Goal: Task Accomplishment & Management: Complete application form

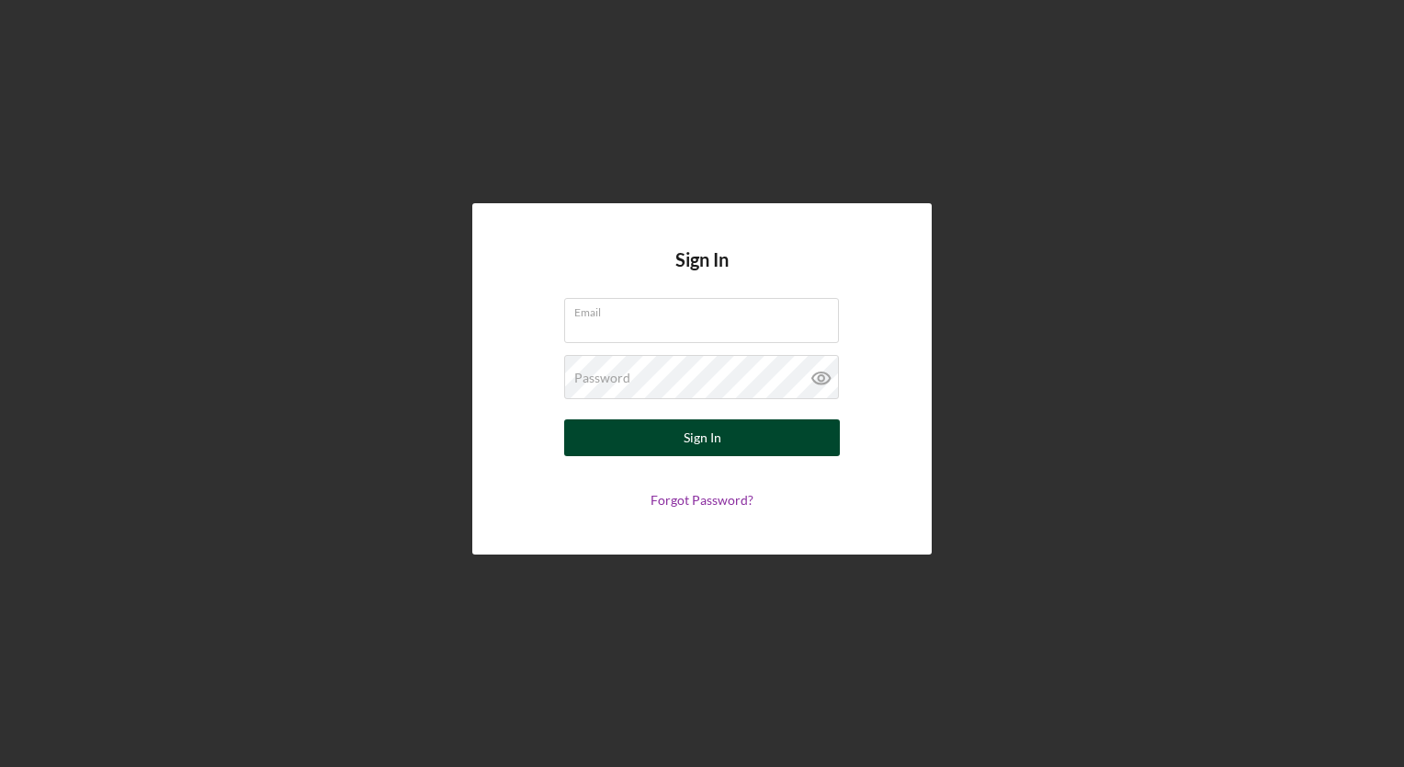
type input "[EMAIL_ADDRESS][DOMAIN_NAME]"
click at [647, 439] on button "Sign In" at bounding box center [702, 437] width 276 height 37
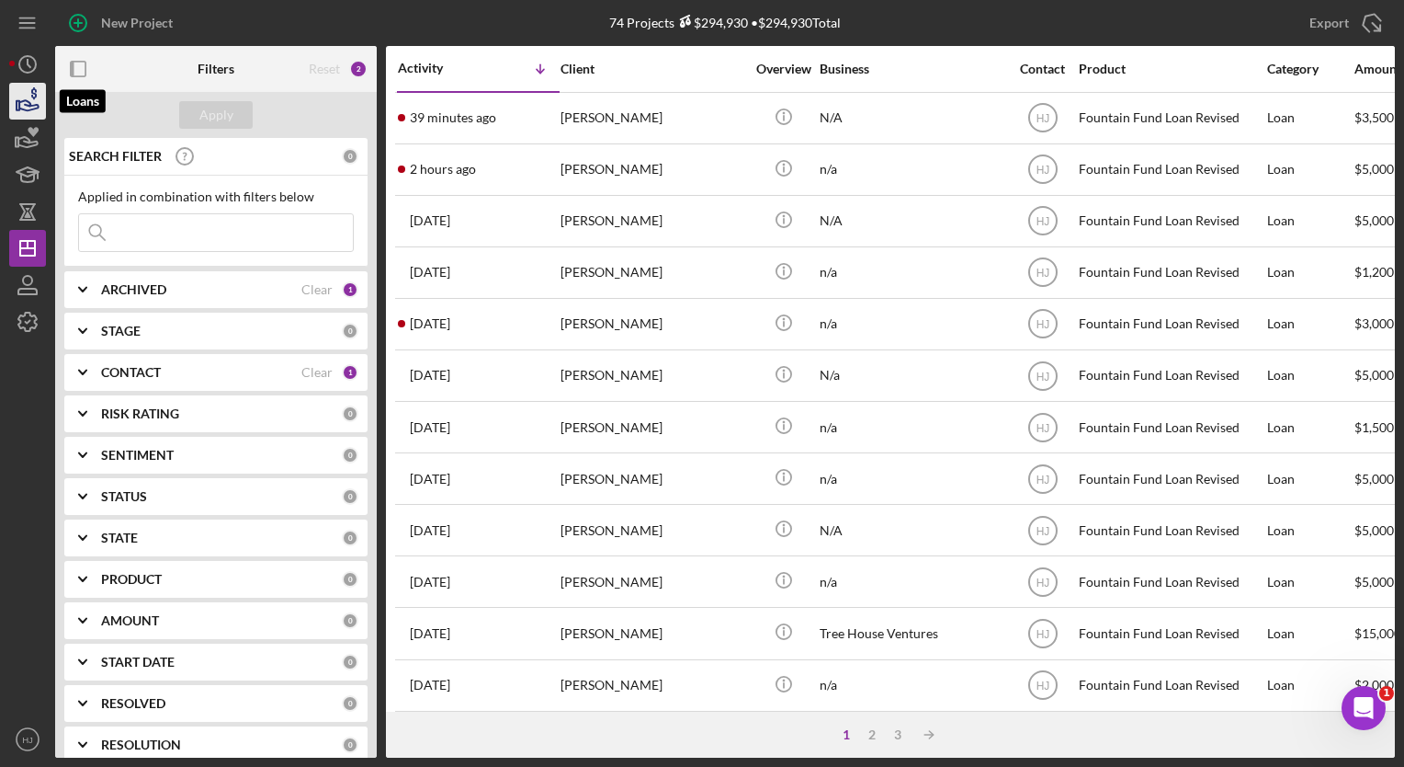
click at [31, 109] on icon "button" at bounding box center [28, 105] width 19 height 10
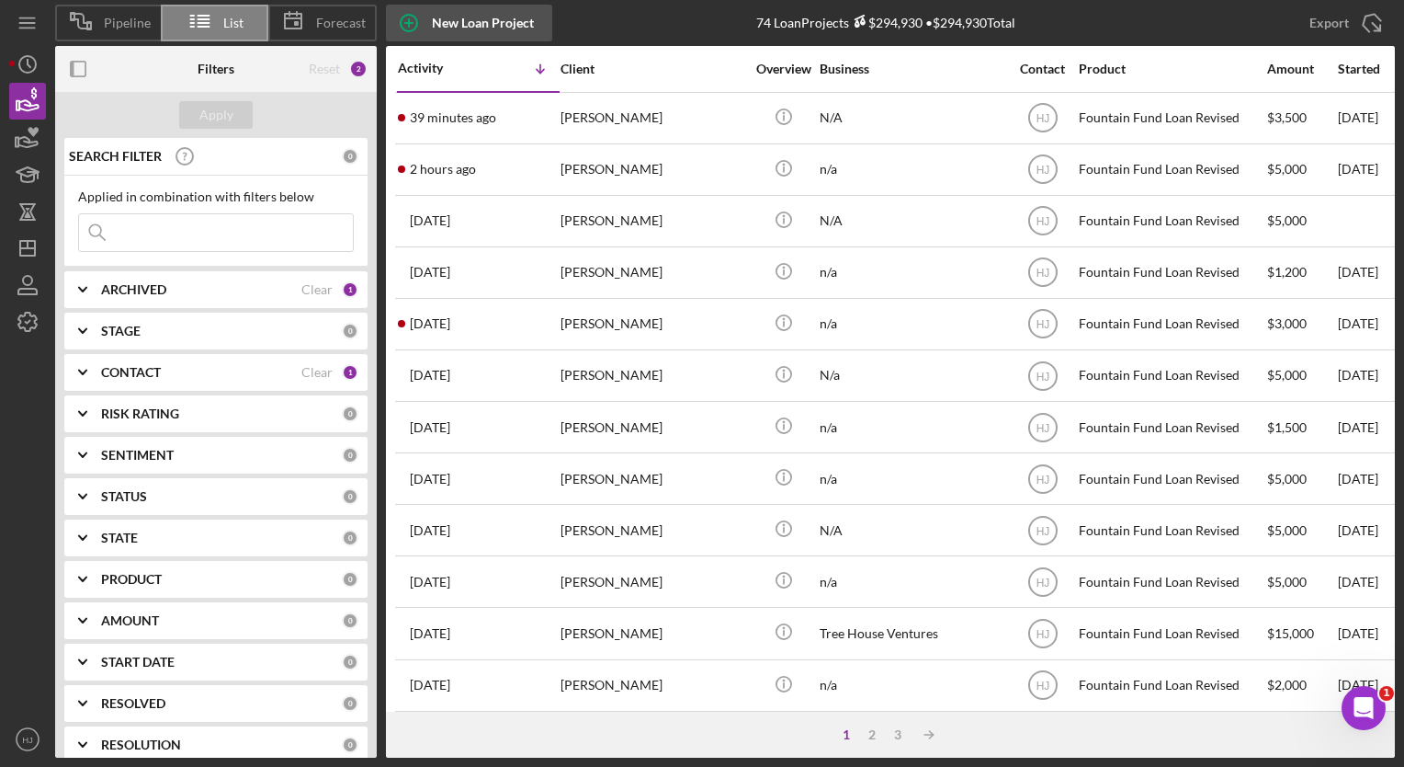
click at [459, 28] on div "New Loan Project" at bounding box center [483, 23] width 102 height 37
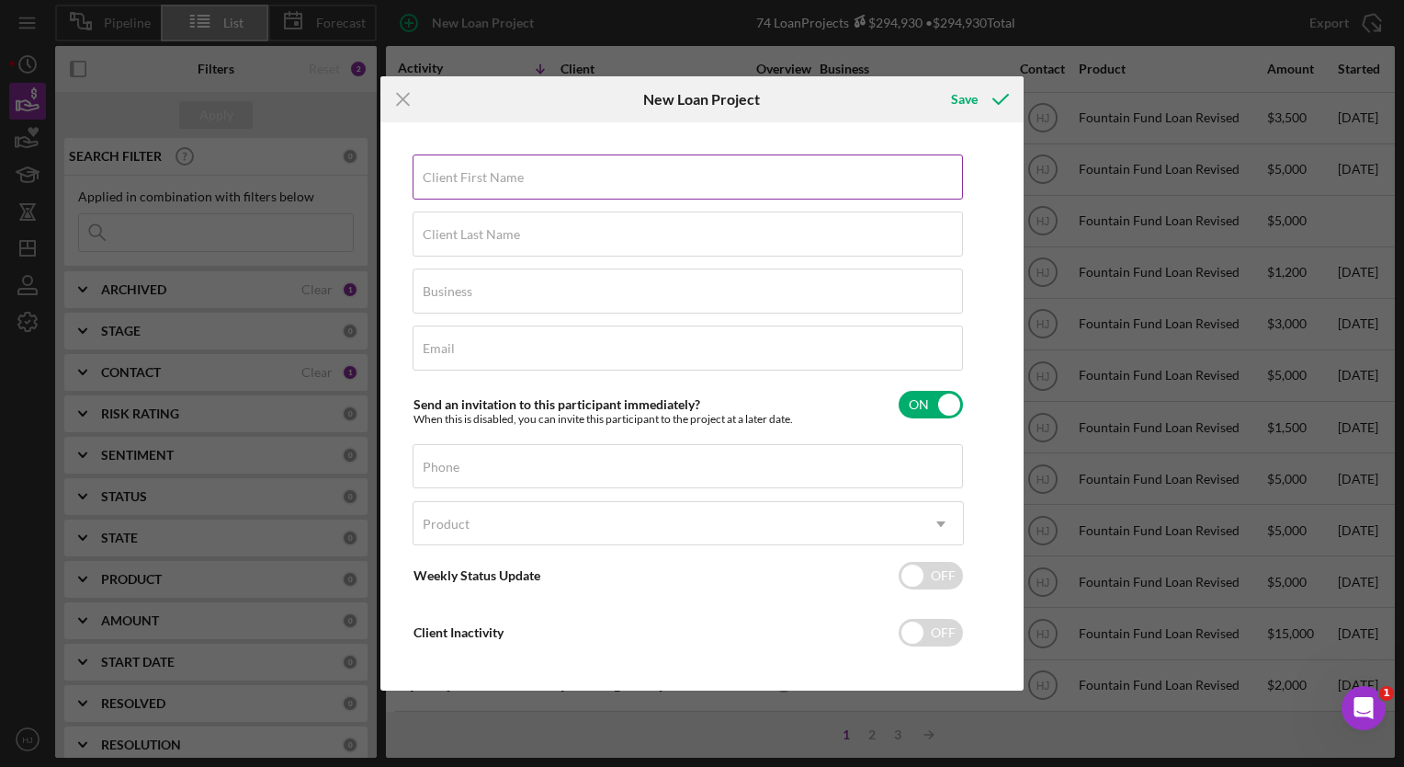
click at [517, 193] on input "Client First Name" at bounding box center [688, 176] width 551 height 44
type input "Devon"
type input "Sutherland"
click at [478, 290] on input "Business" at bounding box center [688, 290] width 551 height 44
type input "n/a"
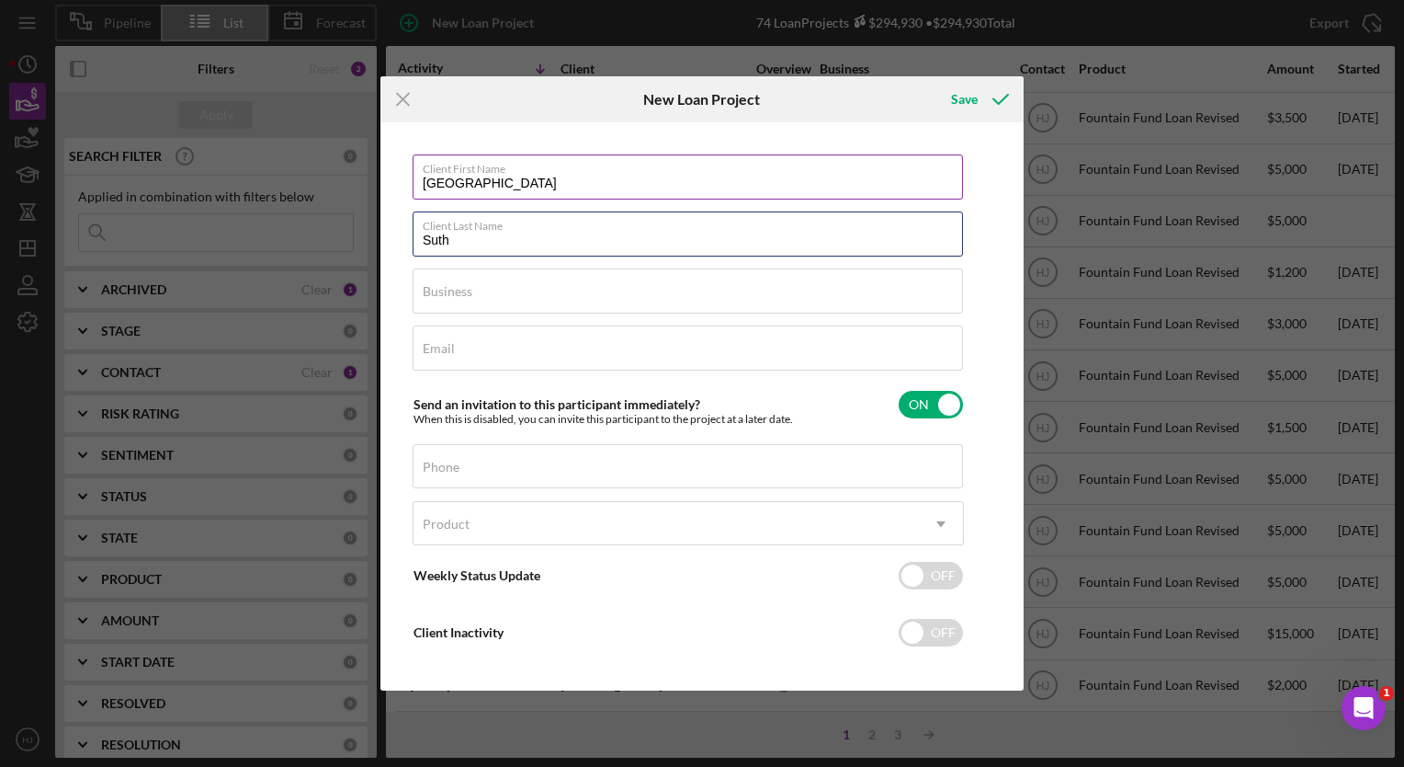
click at [416, 355] on input "Email" at bounding box center [688, 347] width 551 height 44
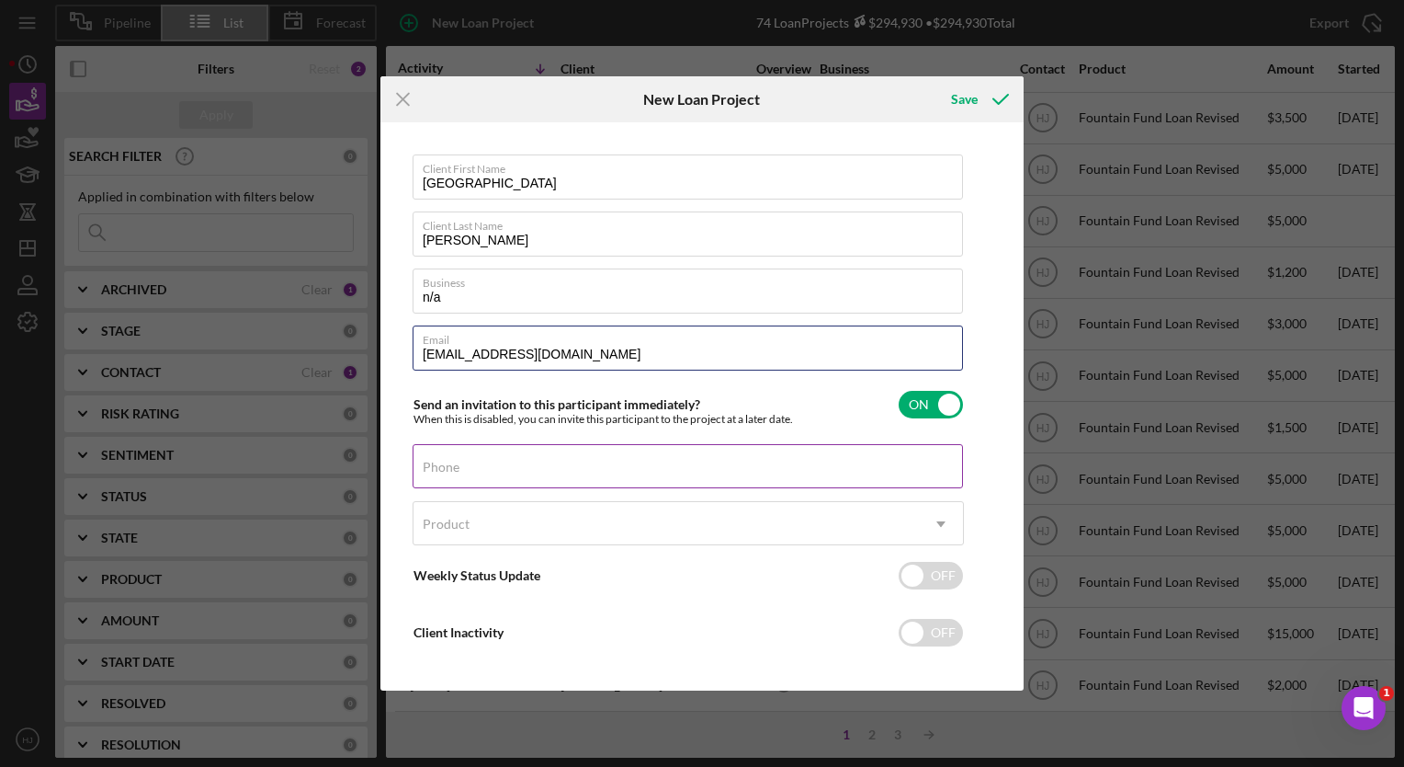
type input "pearsonalicia1463@gmail.com"
click at [432, 451] on div "Phone" at bounding box center [688, 467] width 551 height 46
type input "(413) 419-8233"
click at [539, 526] on div "Product" at bounding box center [666, 524] width 505 height 42
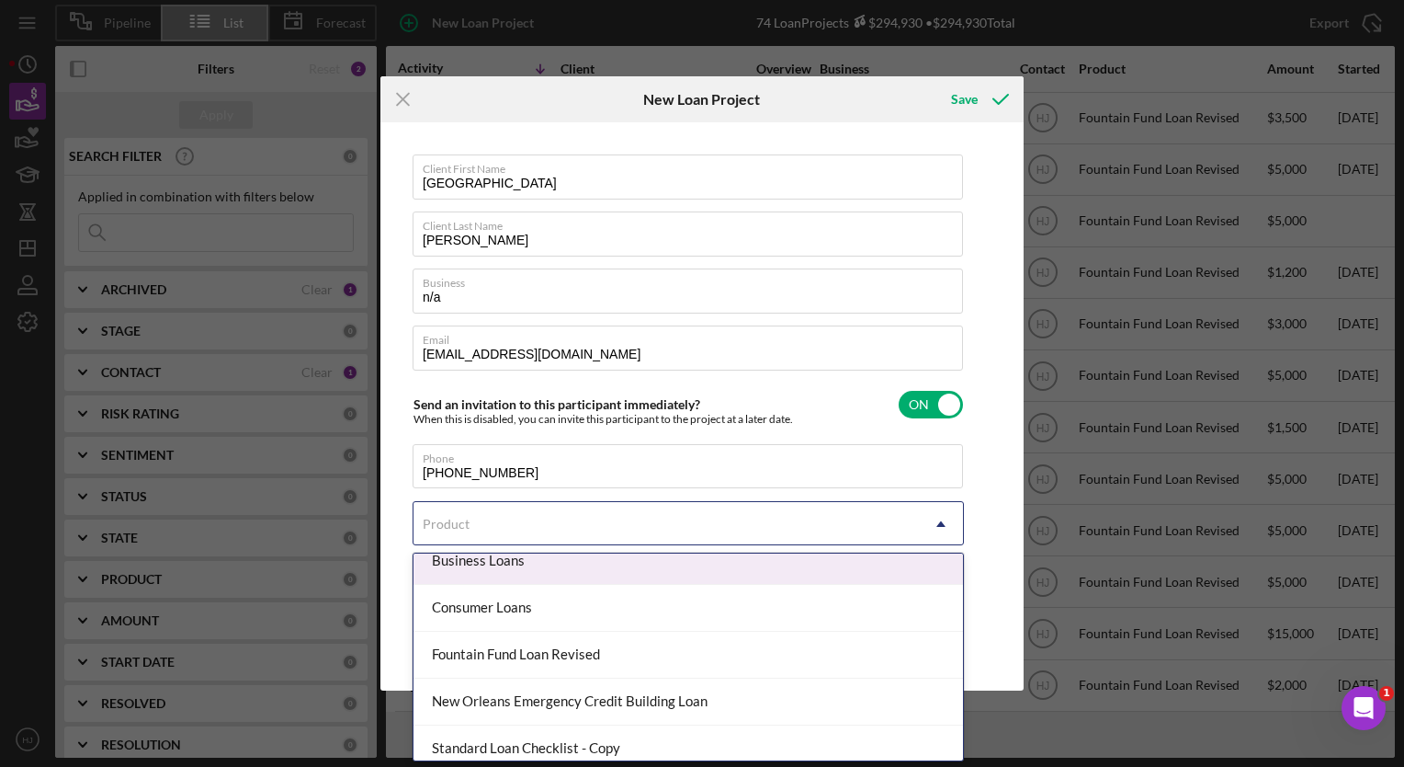
scroll to position [66, 0]
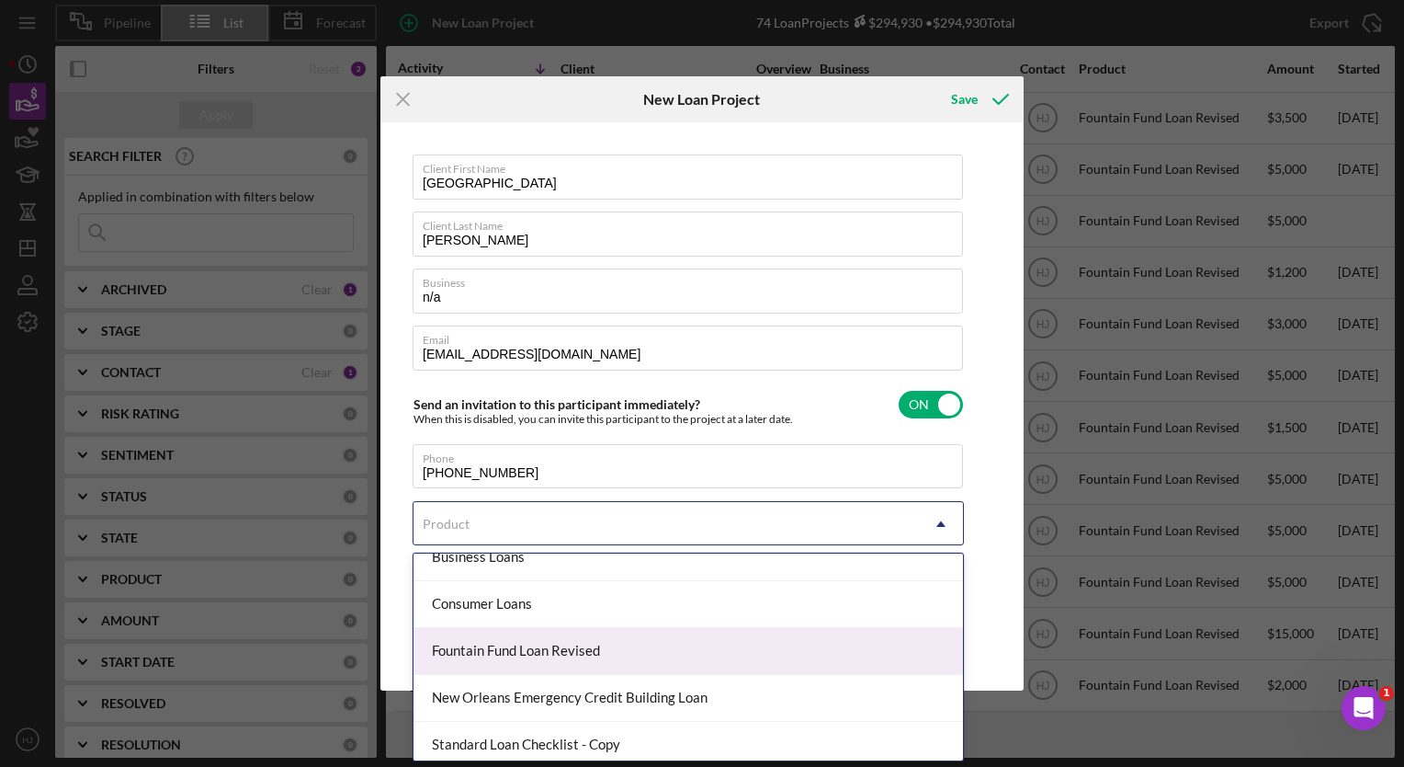
click at [540, 640] on div "Fountain Fund Loan Revised" at bounding box center [689, 651] width 550 height 47
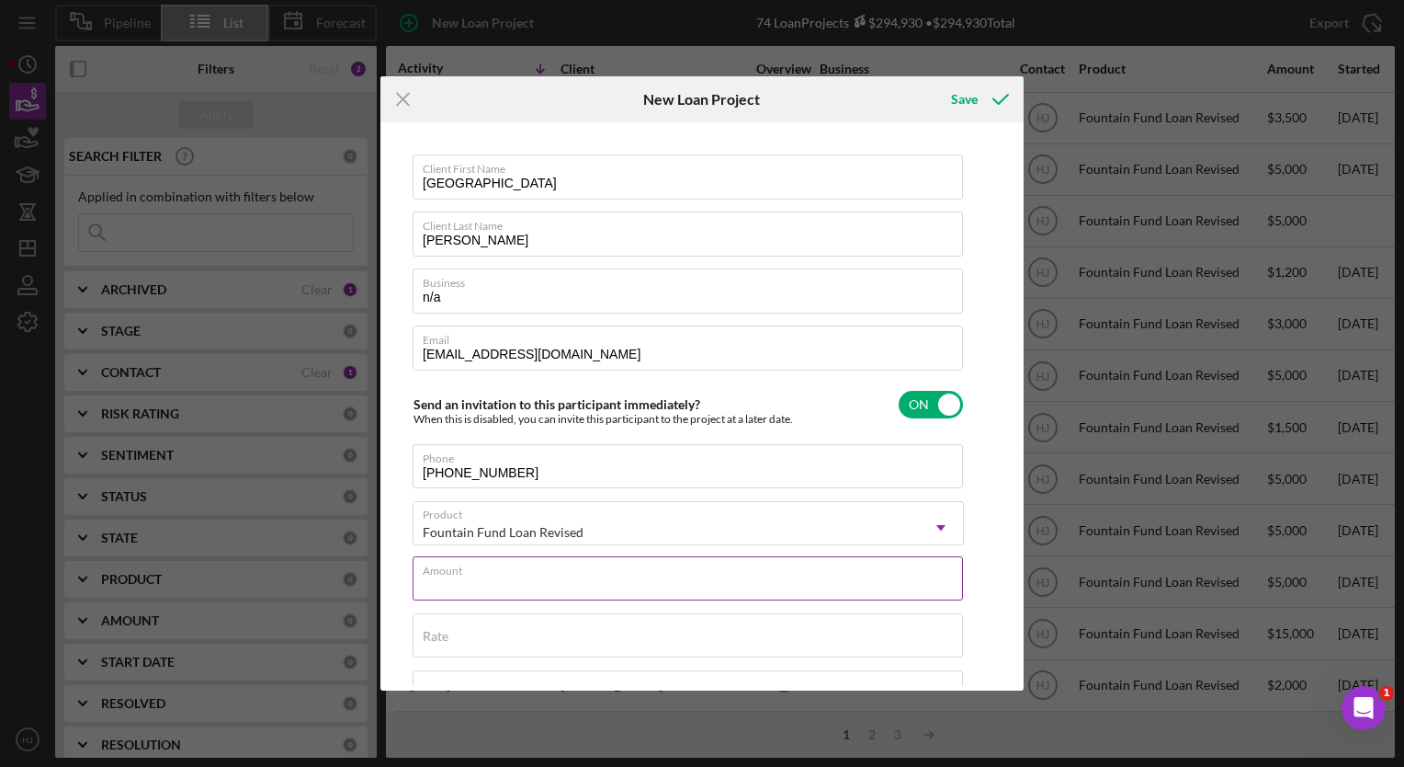
click at [486, 576] on div "Amount" at bounding box center [688, 579] width 551 height 46
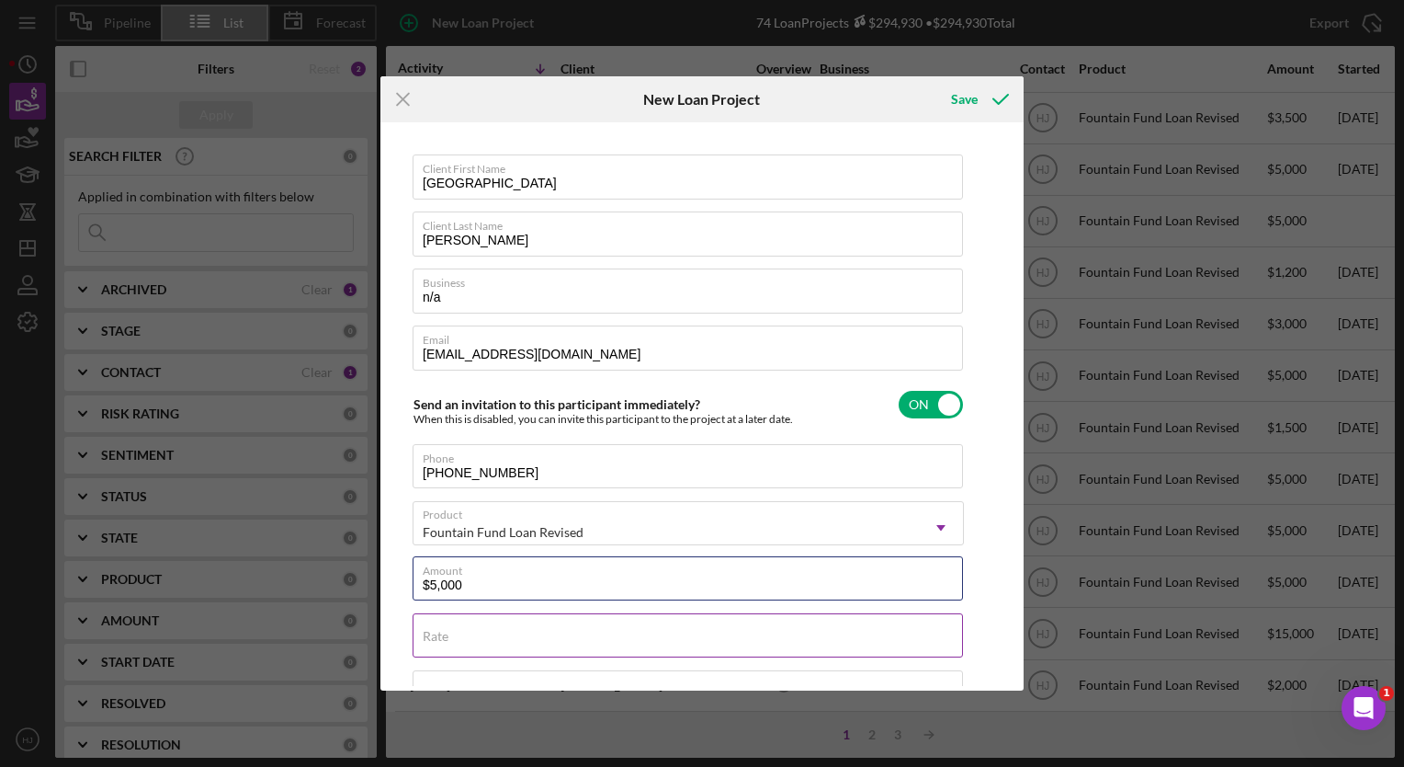
type input "$5,000"
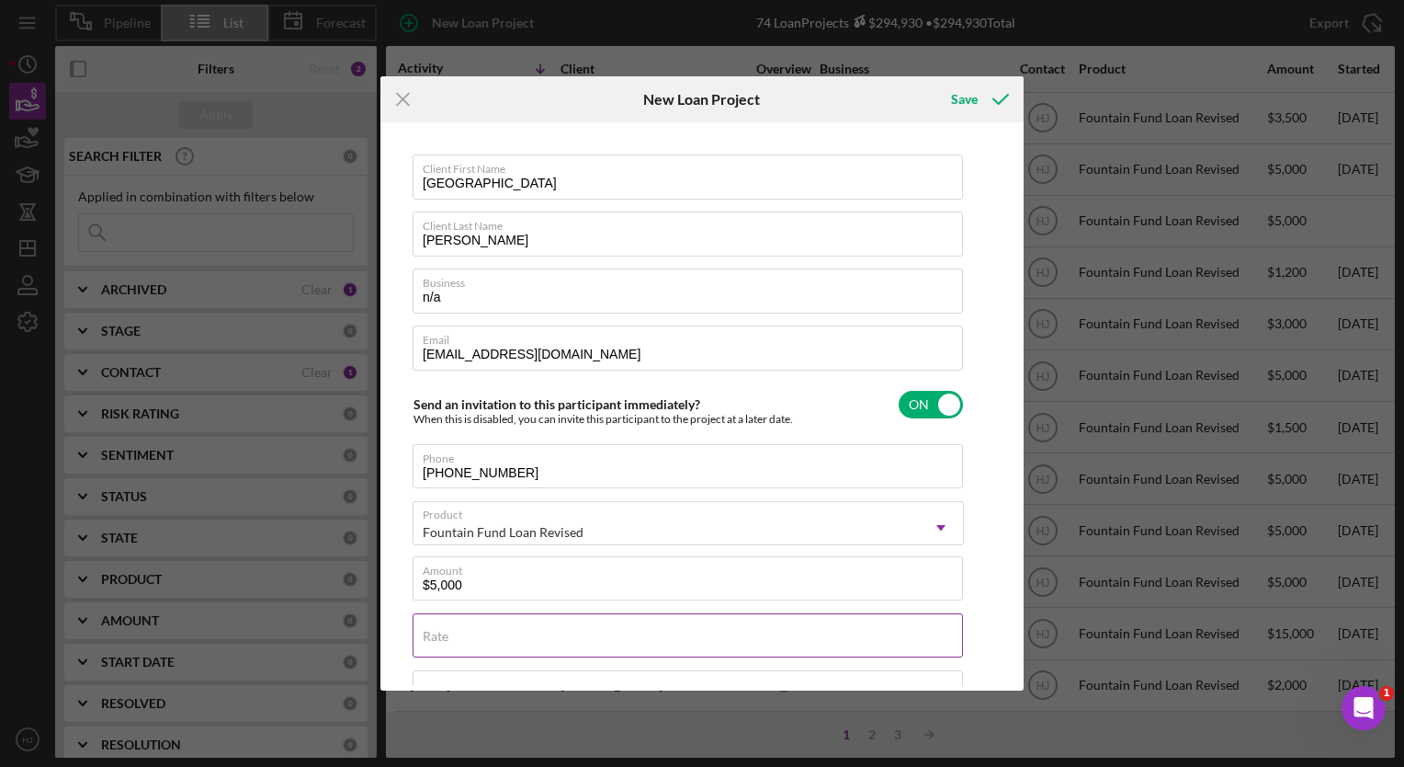
click at [478, 633] on div "Rate" at bounding box center [688, 636] width 551 height 46
type input "3.000%"
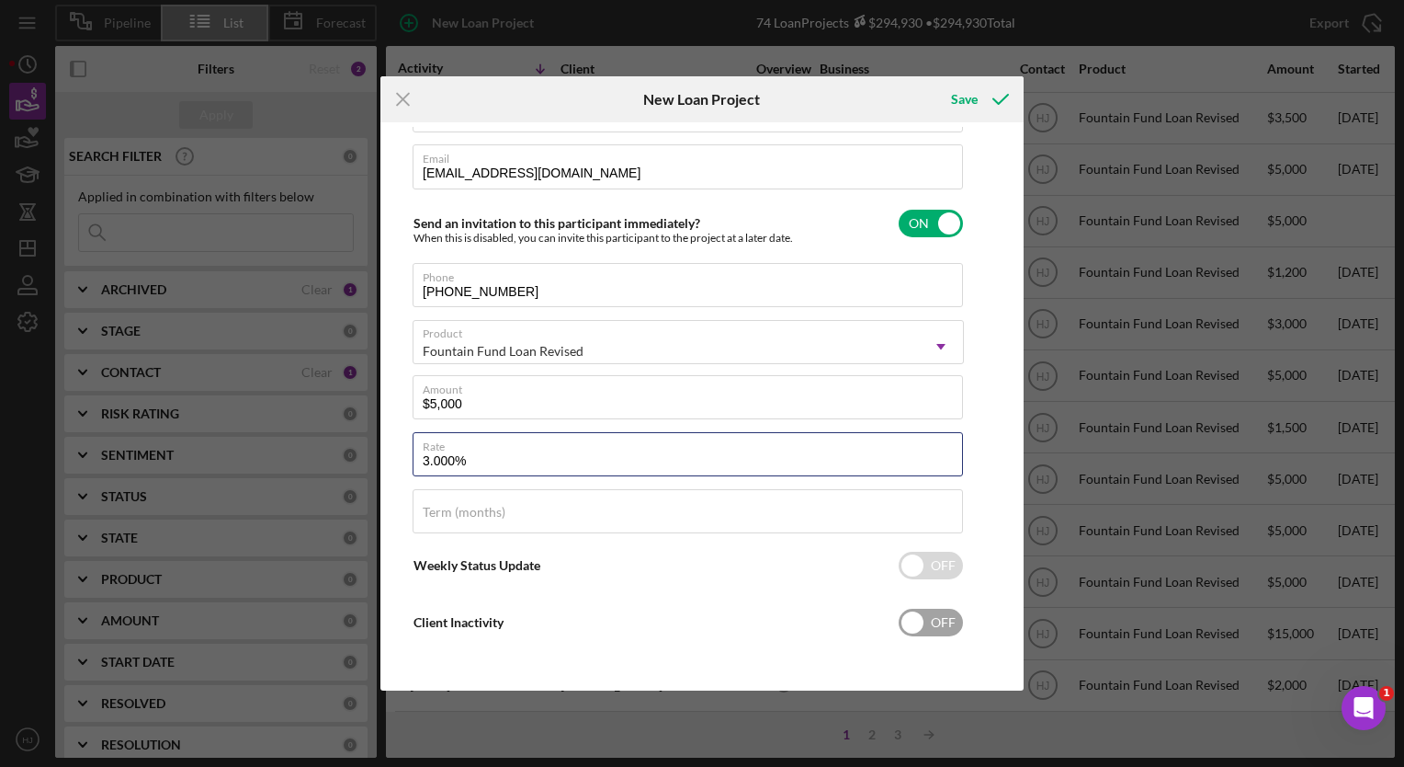
scroll to position [182, 0]
click at [962, 108] on div "Save" at bounding box center [964, 99] width 27 height 37
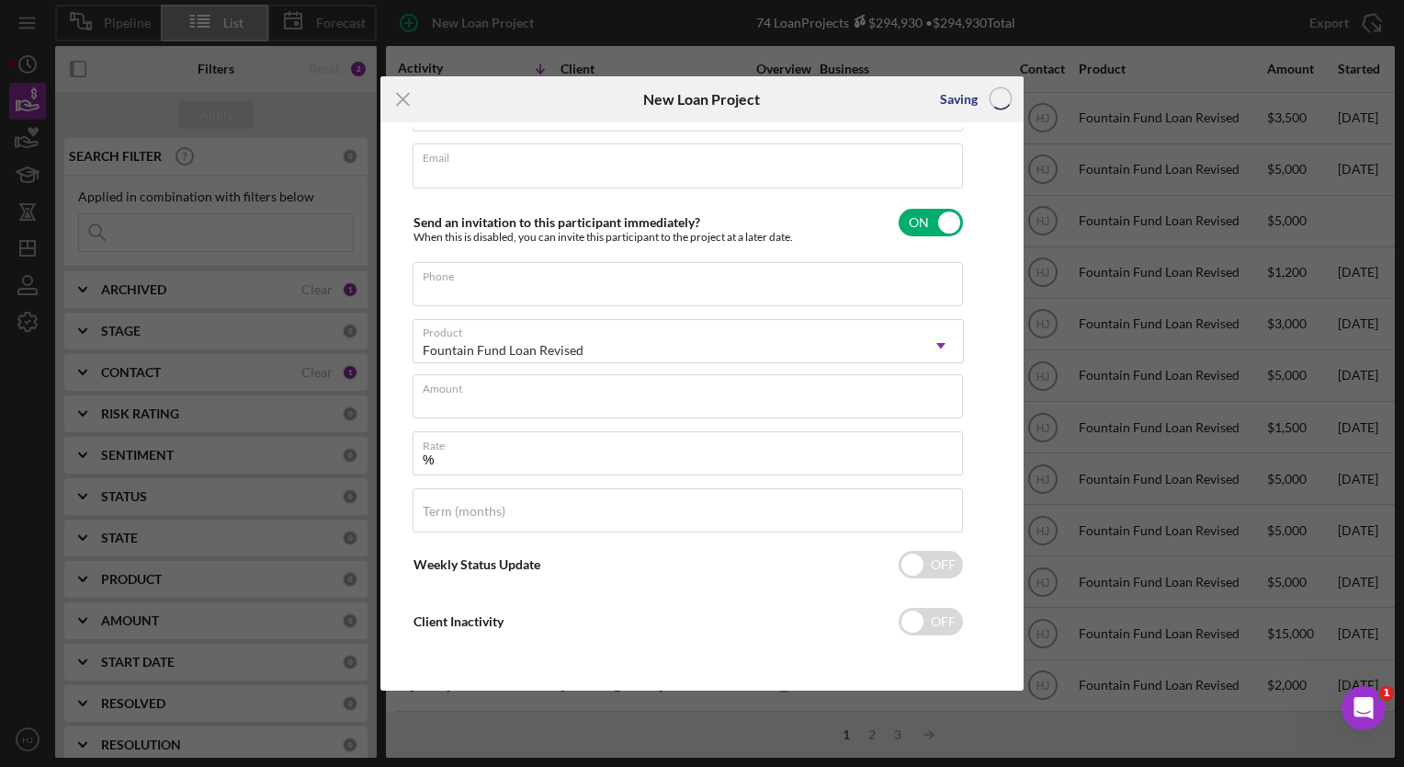
scroll to position [11, 0]
